Goal: Find specific page/section: Find specific page/section

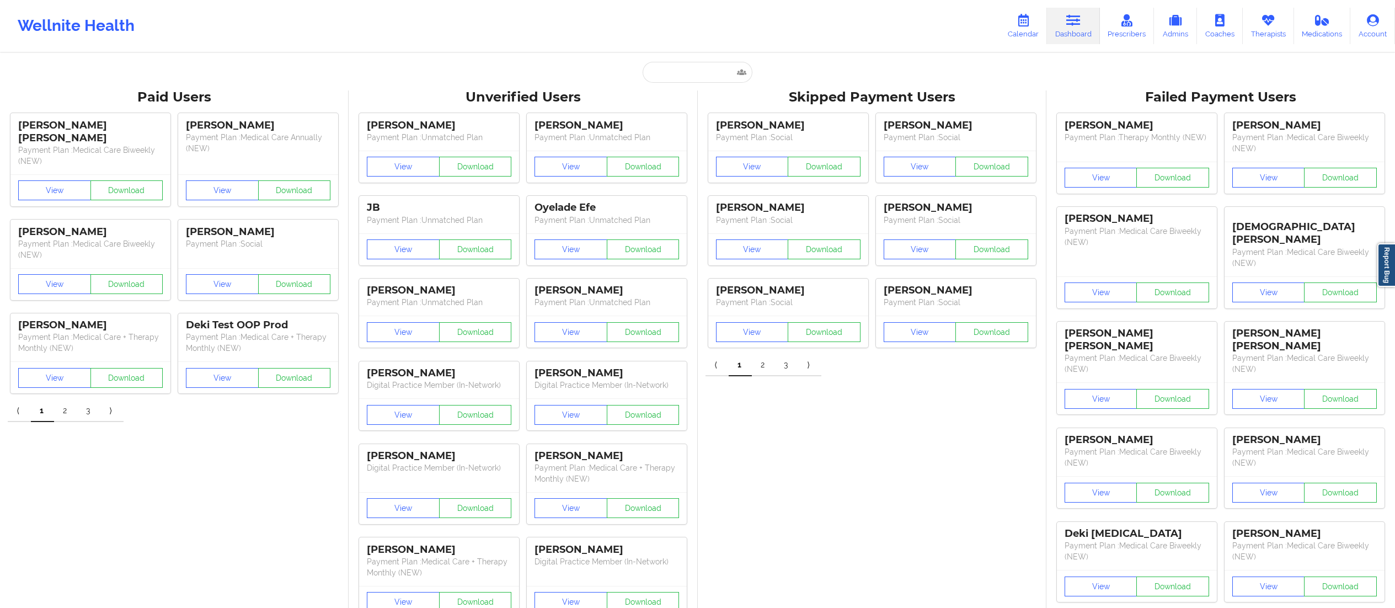
type input "[PERSON_NAME]"
click at [669, 124] on div "[PERSON_NAME] - [EMAIL_ADDRESS][DOMAIN_NAME]" at bounding box center [725, 120] width 148 height 20
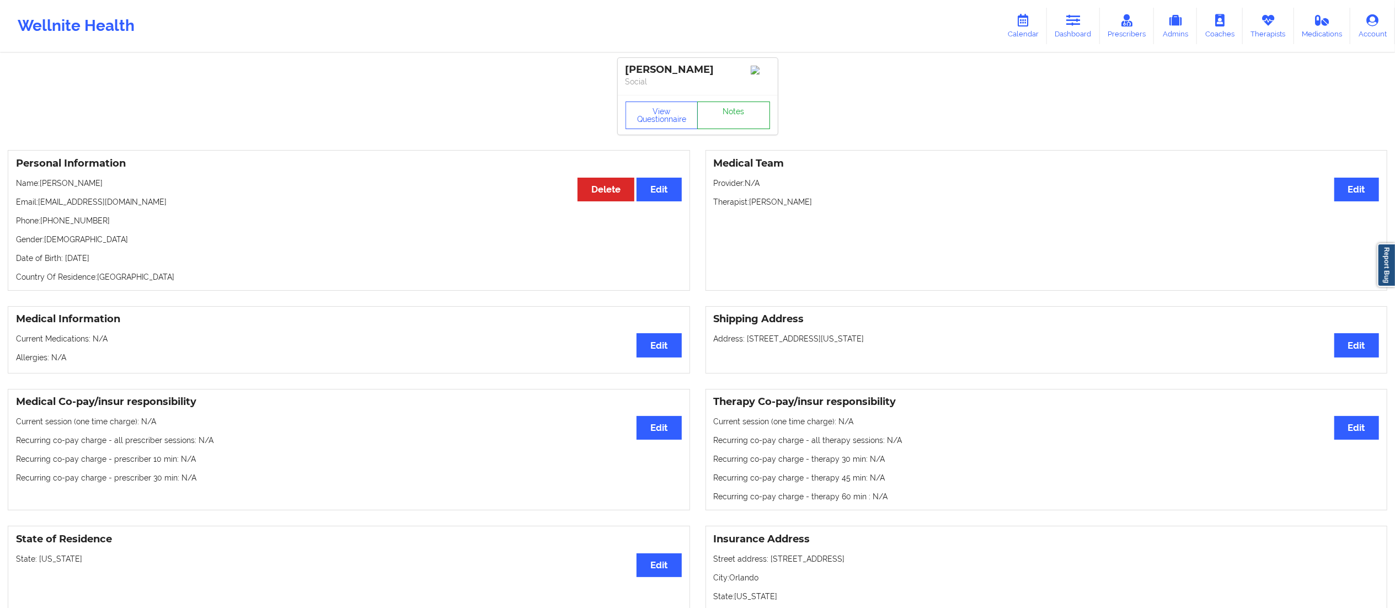
click at [708, 124] on link "Notes" at bounding box center [733, 116] width 73 height 28
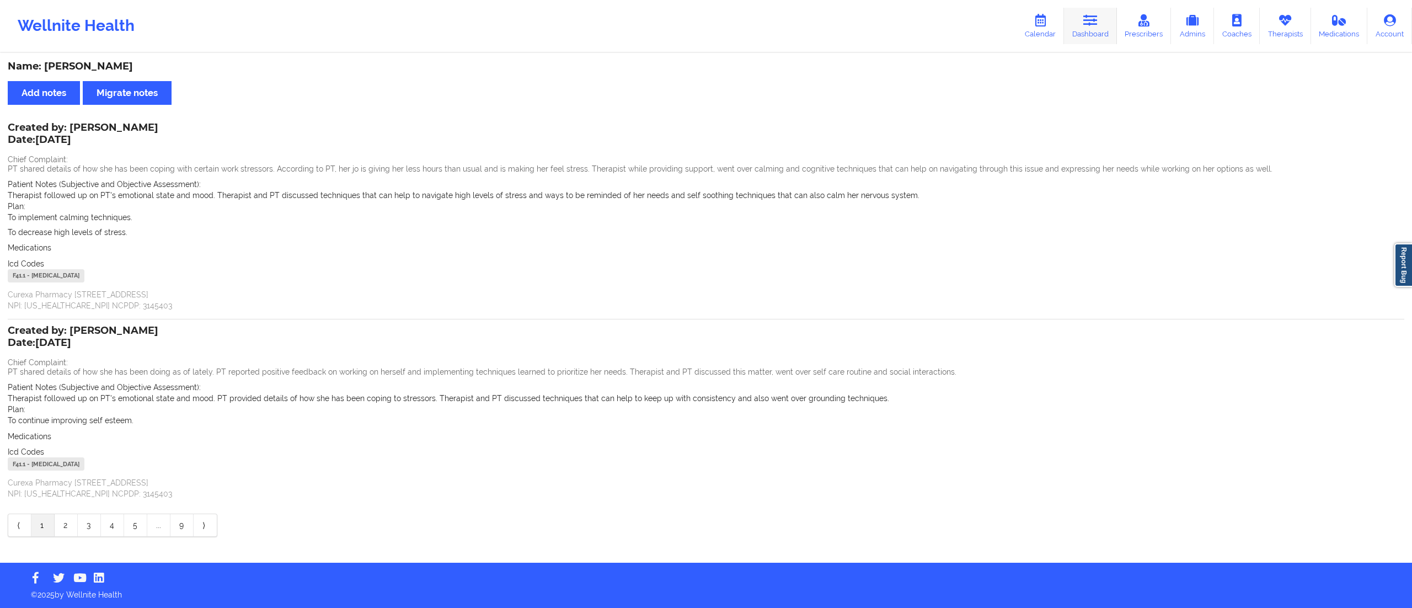
click at [1096, 29] on link "Dashboard" at bounding box center [1090, 26] width 53 height 36
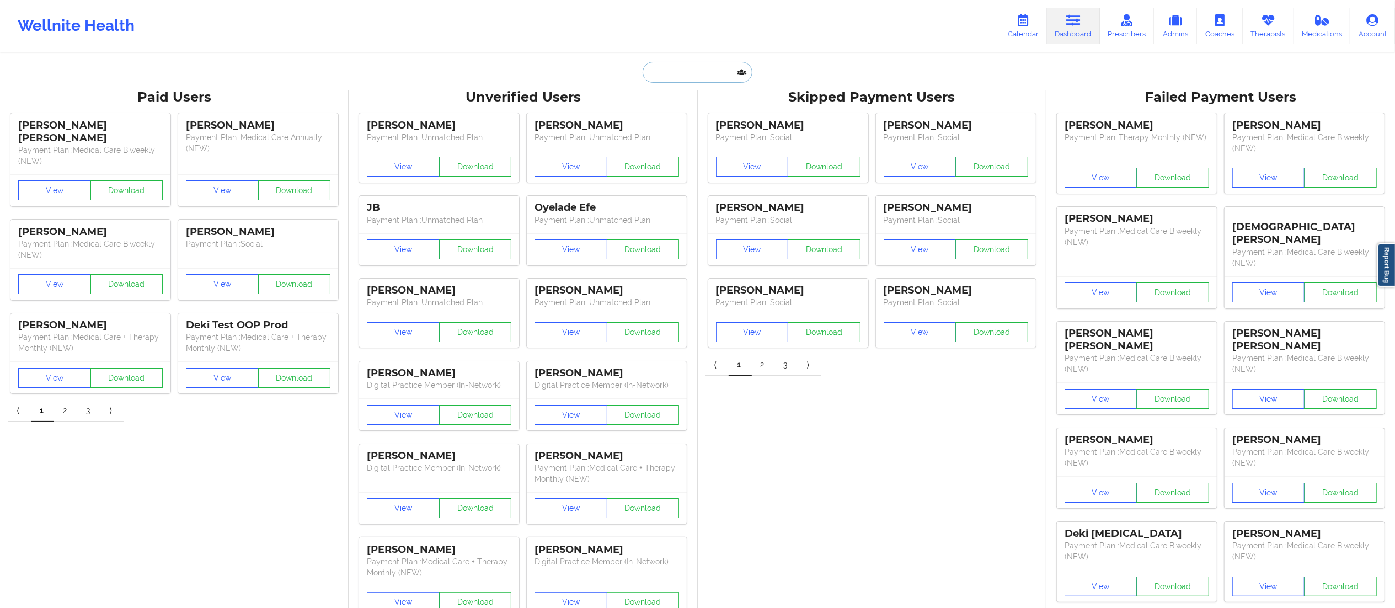
click at [704, 72] on input "text" at bounding box center [697, 72] width 109 height 21
paste input "[PERSON_NAME]"
type input "[PERSON_NAME]"
click at [702, 127] on div "[PERSON_NAME] - [EMAIL_ADDRESS][DOMAIN_NAME]" at bounding box center [725, 120] width 148 height 20
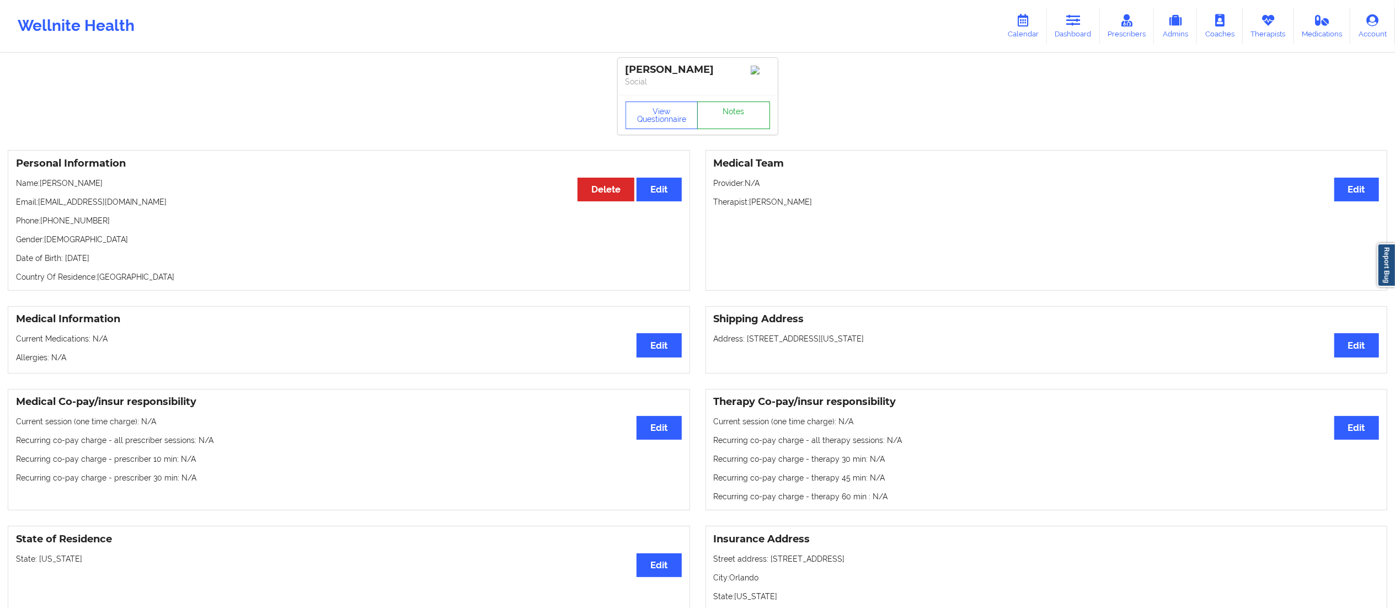
click at [717, 116] on link "Notes" at bounding box center [733, 116] width 73 height 28
click at [1062, 36] on link "Dashboard" at bounding box center [1073, 26] width 53 height 36
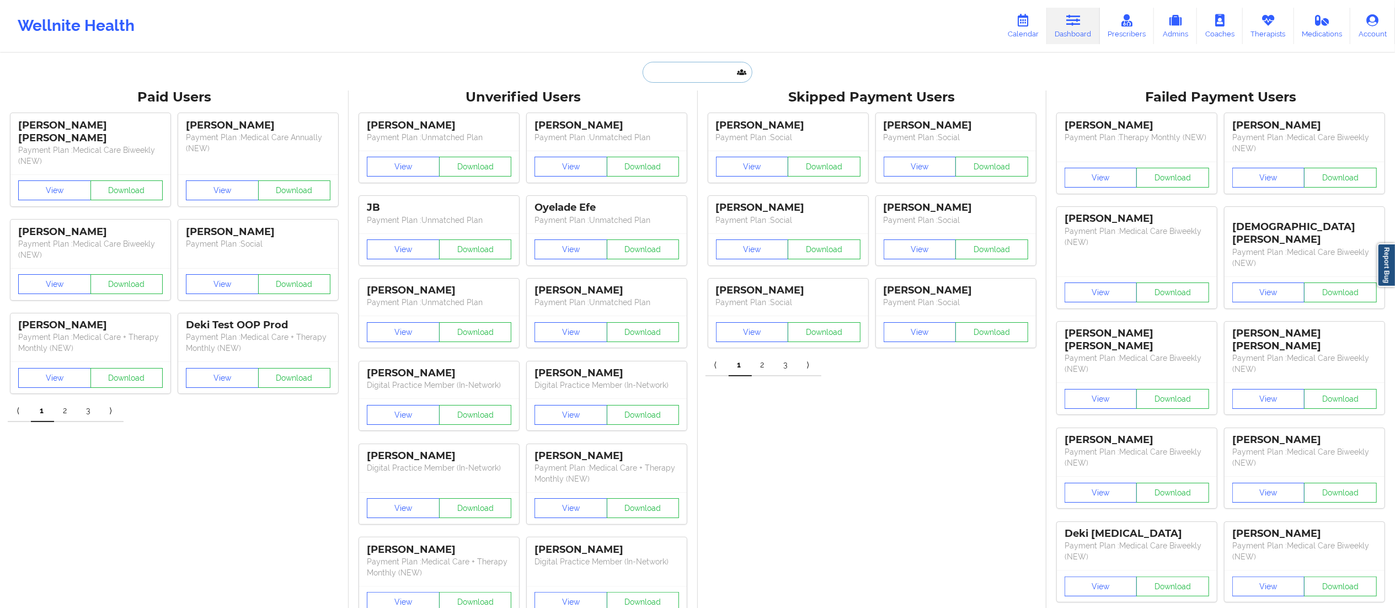
click at [687, 66] on input "text" at bounding box center [697, 72] width 109 height 21
paste input "[PERSON_NAME]"
type input "[PERSON_NAME]"
click at [707, 125] on div "[PERSON_NAME] - [EMAIL_ADDRESS][DOMAIN_NAME]" at bounding box center [725, 120] width 148 height 20
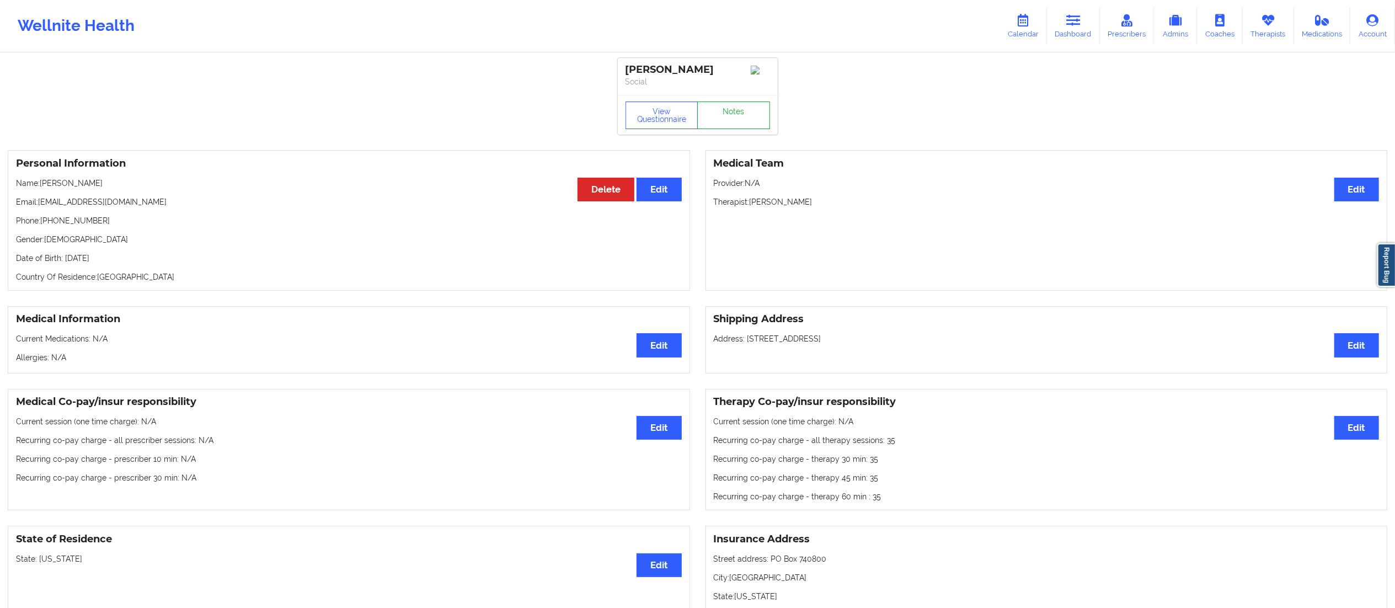
click at [713, 109] on link "Notes" at bounding box center [733, 116] width 73 height 28
